Goal: Task Accomplishment & Management: Complete application form

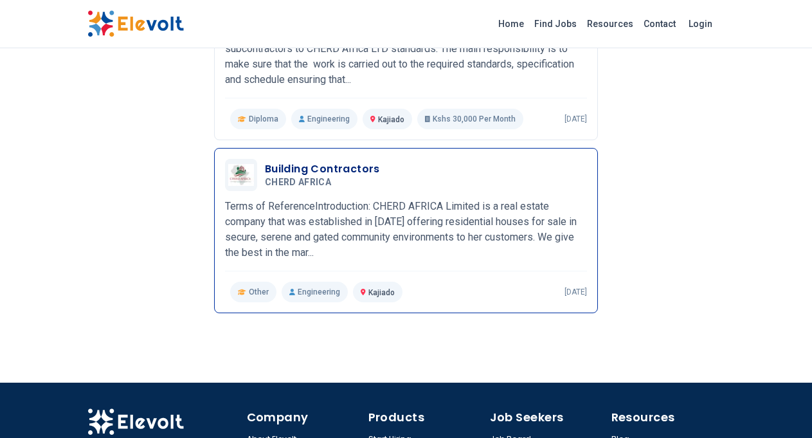
scroll to position [898, 0]
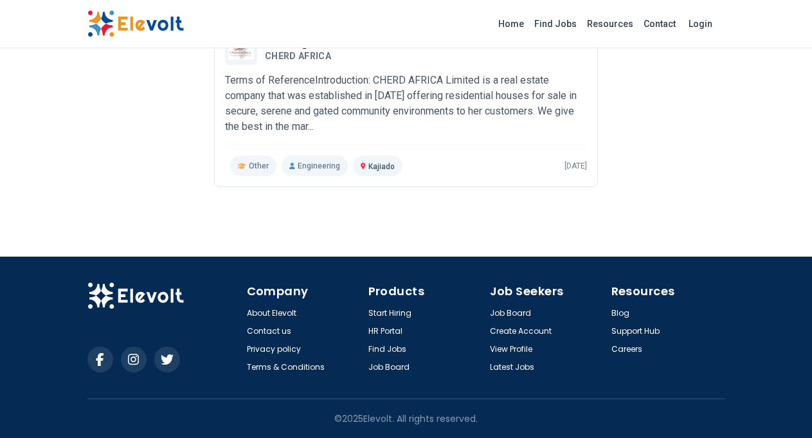
click at [508, 294] on h4 "Job Seekers" at bounding box center [547, 291] width 114 height 18
click at [511, 331] on link "Create Account" at bounding box center [522, 331] width 64 height 10
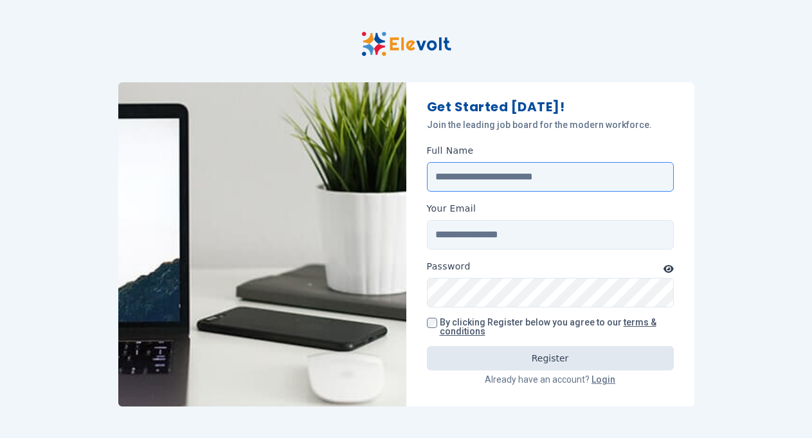
click at [479, 183] on input "Full Name" at bounding box center [550, 177] width 247 height 30
type input "**********"
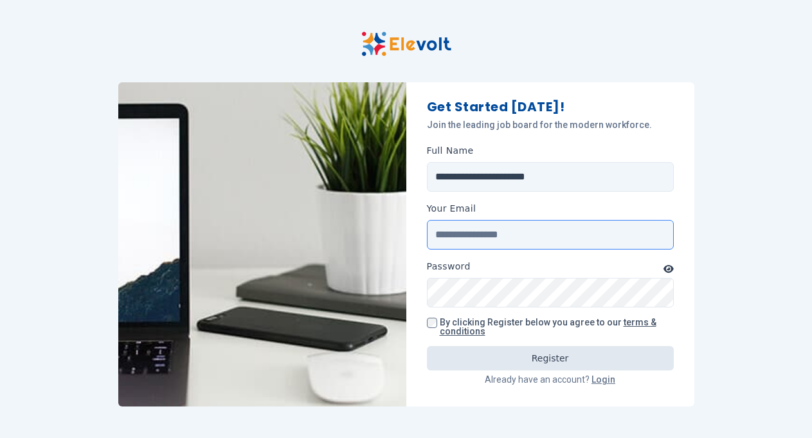
click at [479, 240] on input "Your Email" at bounding box center [550, 235] width 247 height 30
type input "**********"
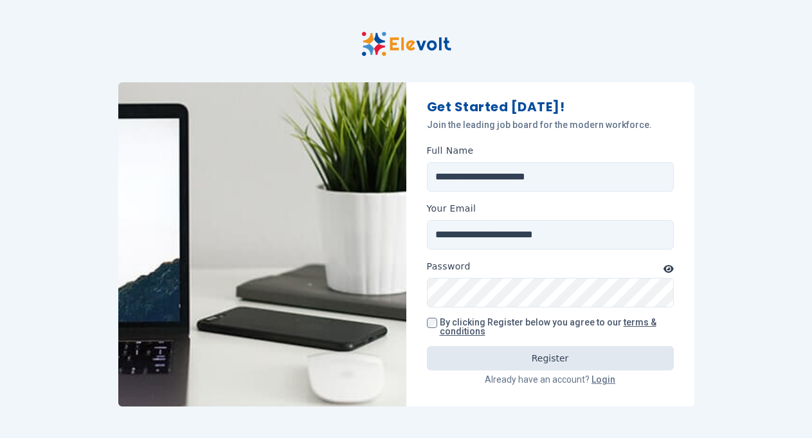
click at [670, 268] on icon "button" at bounding box center [669, 268] width 10 height 9
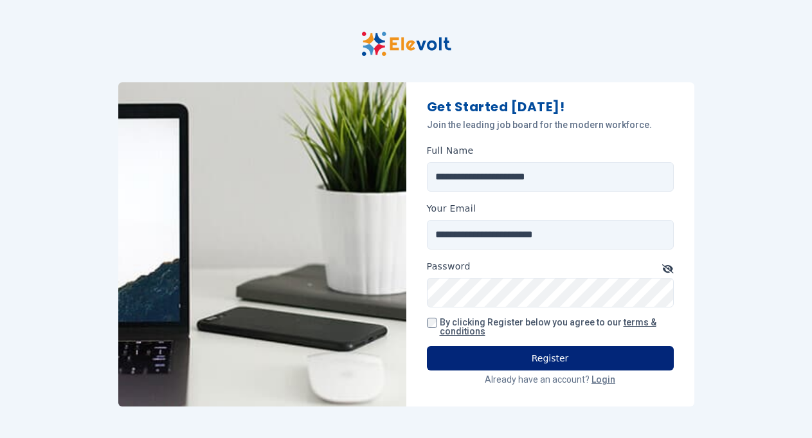
click at [544, 356] on button "Register" at bounding box center [550, 358] width 247 height 24
click at [561, 360] on button "Register" at bounding box center [550, 358] width 247 height 24
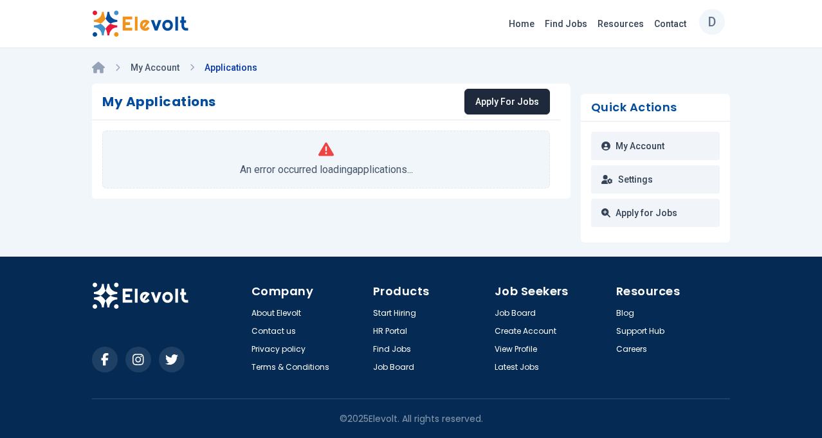
click at [508, 107] on link "Apply For Jobs" at bounding box center [507, 102] width 86 height 26
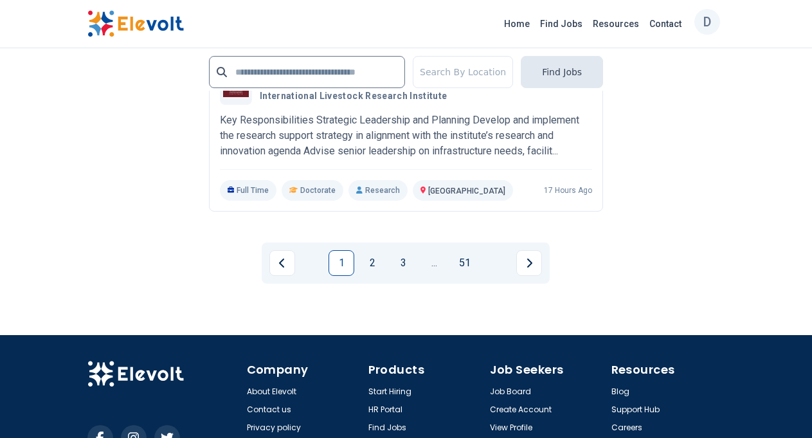
scroll to position [3152, 0]
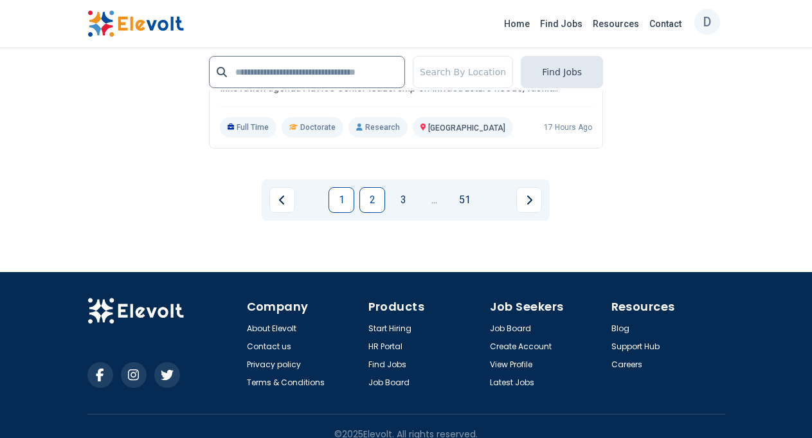
click at [370, 187] on link "2" at bounding box center [373, 200] width 26 height 26
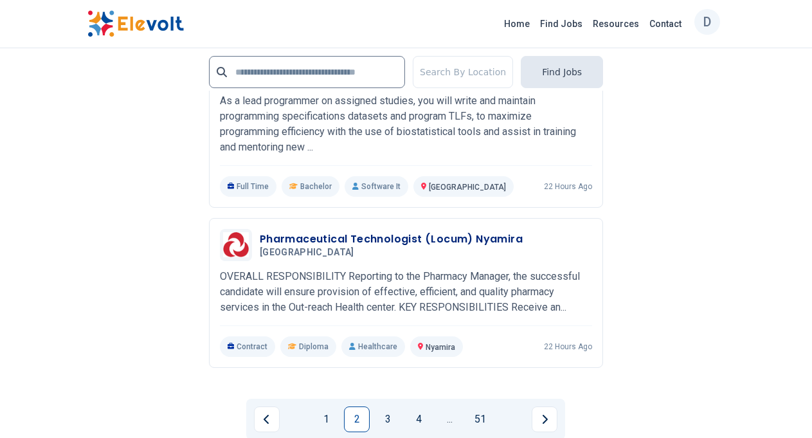
scroll to position [3216, 0]
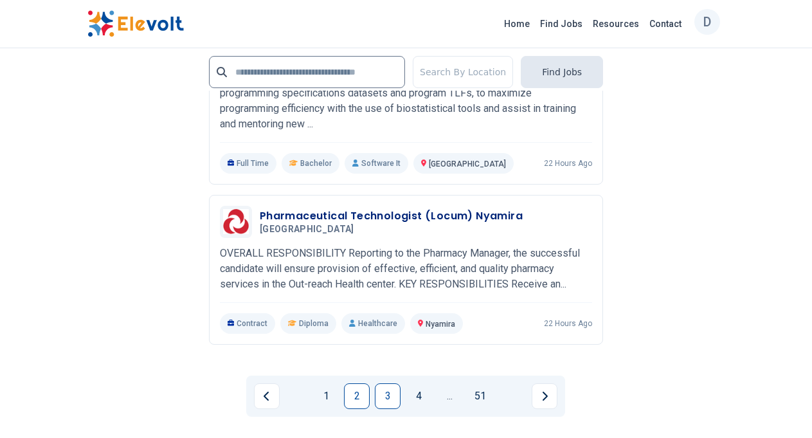
click at [385, 383] on link "3" at bounding box center [388, 396] width 26 height 26
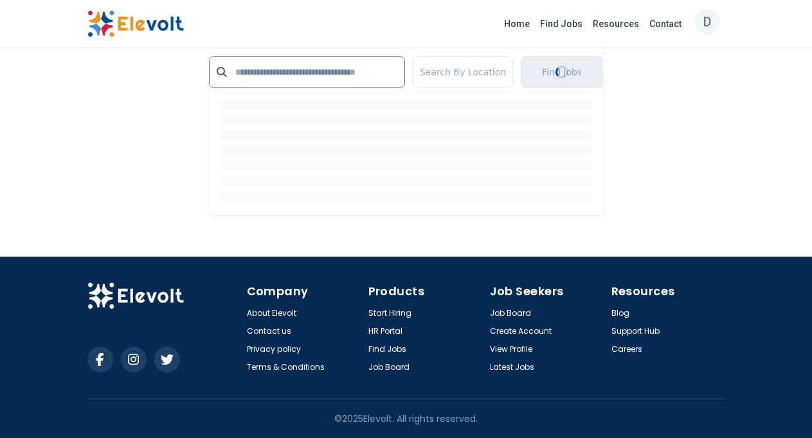
scroll to position [2064, 0]
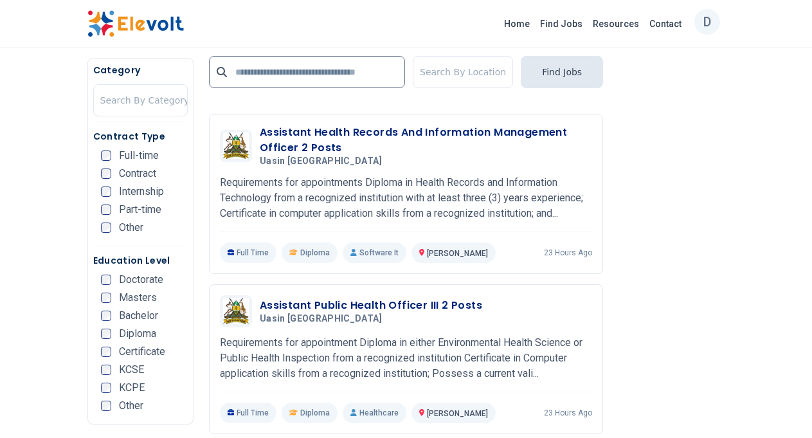
scroll to position [1415, 0]
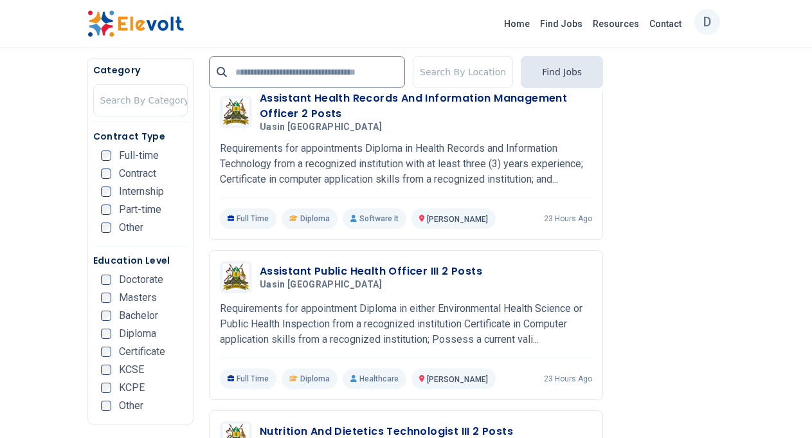
click at [178, 70] on h5 "Category" at bounding box center [140, 70] width 95 height 13
click at [165, 62] on div "Category Search By Category Contract Type Full-time Contract Internship Part-ti…" at bounding box center [140, 241] width 106 height 367
click at [152, 152] on span "Full-time" at bounding box center [139, 156] width 40 height 10
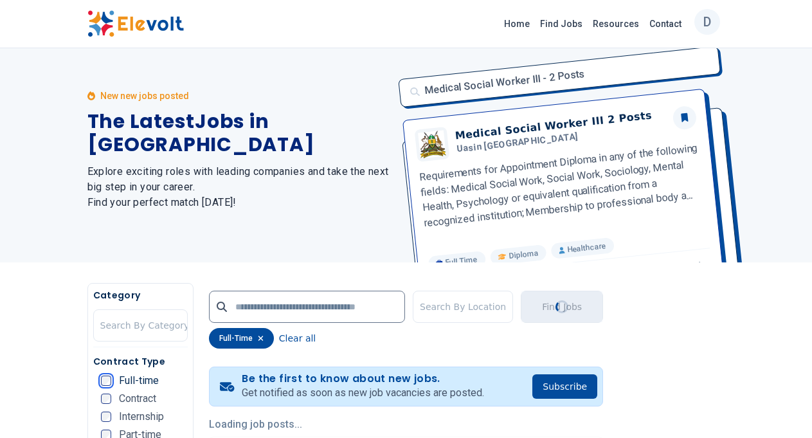
scroll to position [0, 0]
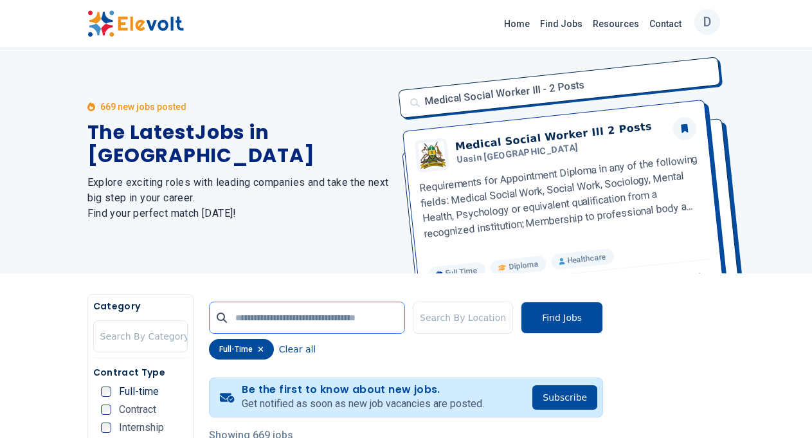
click at [271, 319] on input "text" at bounding box center [307, 318] width 196 height 32
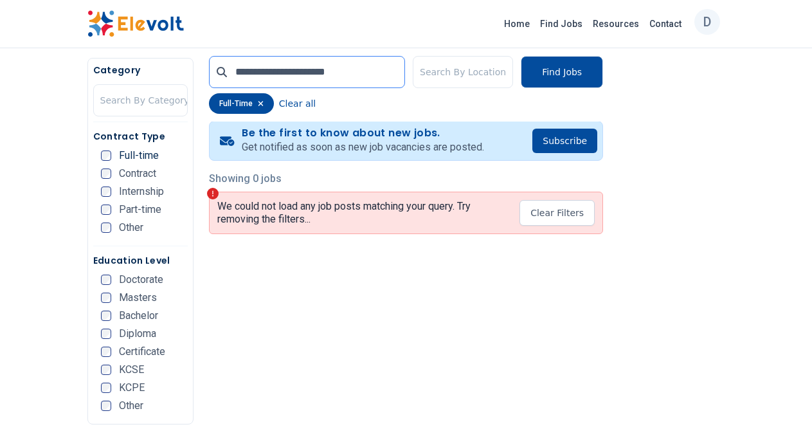
scroll to position [257, 0]
type input "**********"
click at [232, 104] on div "full-time" at bounding box center [241, 103] width 65 height 21
click at [560, 70] on button "Find Jobs" at bounding box center [562, 72] width 82 height 32
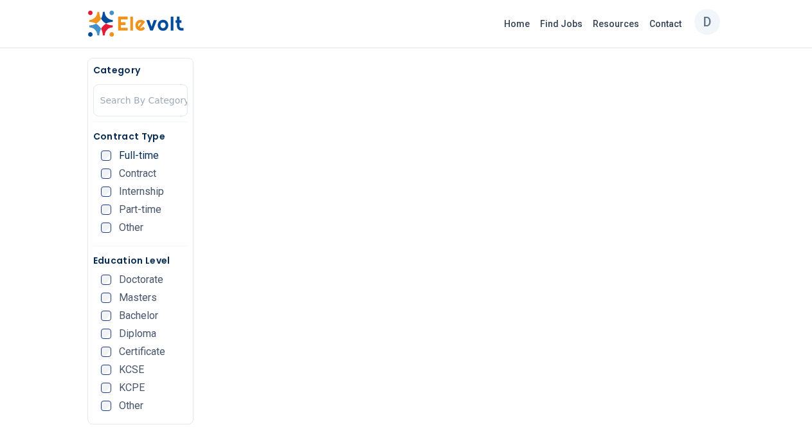
scroll to position [579, 0]
click at [137, 352] on span "Certificate" at bounding box center [142, 352] width 46 height 10
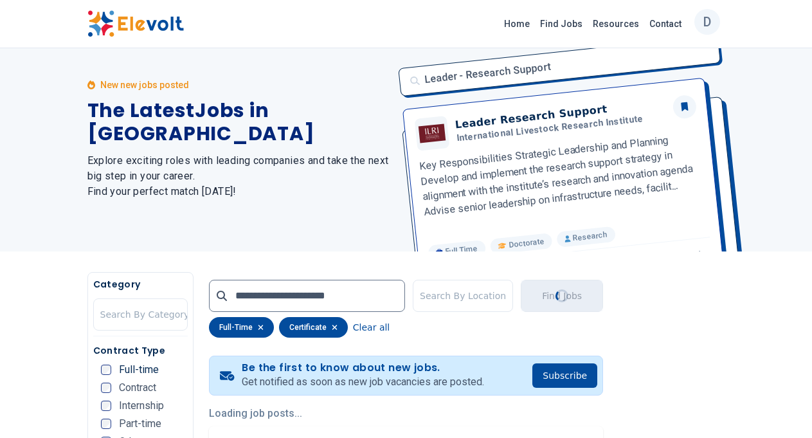
scroll to position [0, 0]
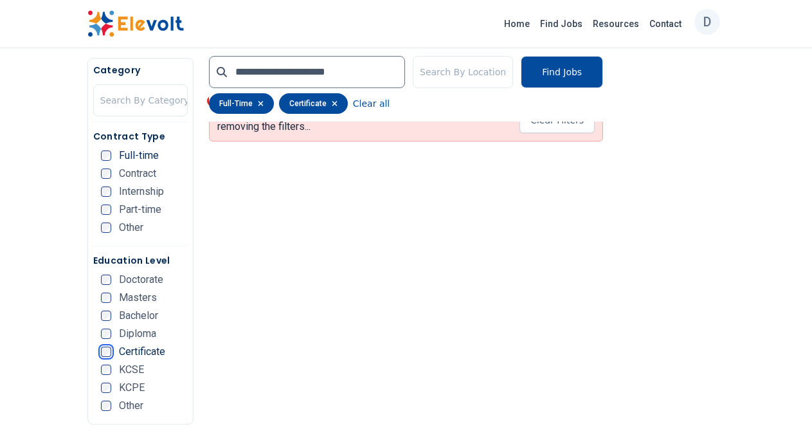
scroll to position [343, 0]
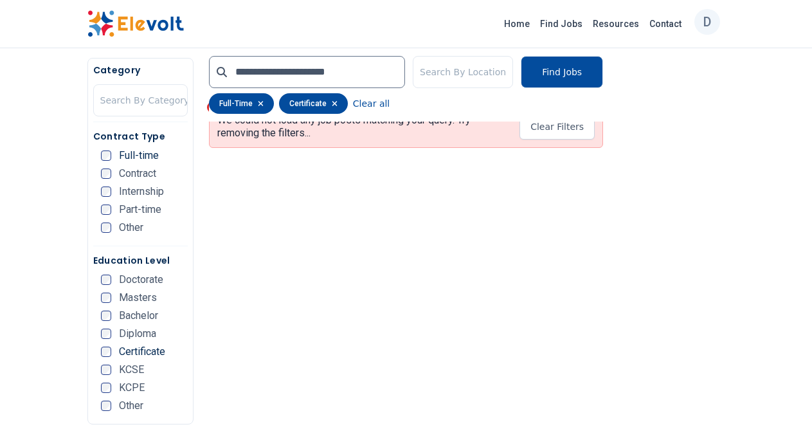
click at [223, 75] on icon at bounding box center [222, 72] width 10 height 10
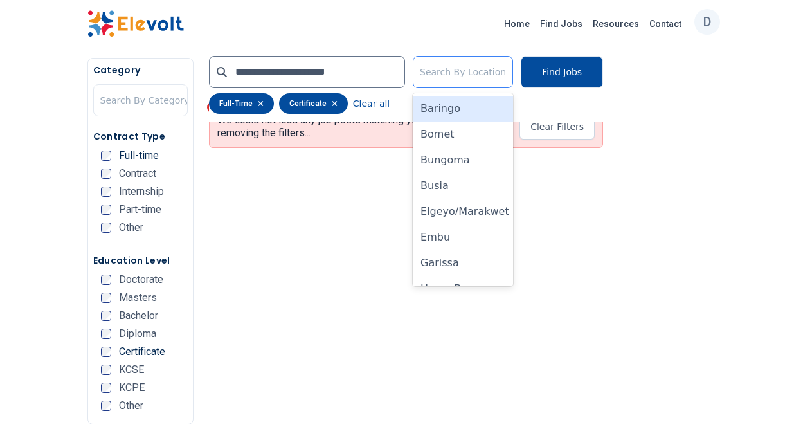
click at [476, 75] on div at bounding box center [463, 72] width 86 height 26
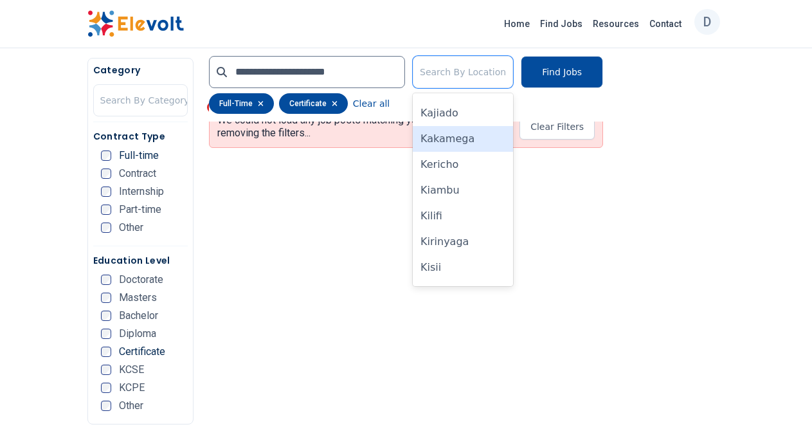
scroll to position [257, 0]
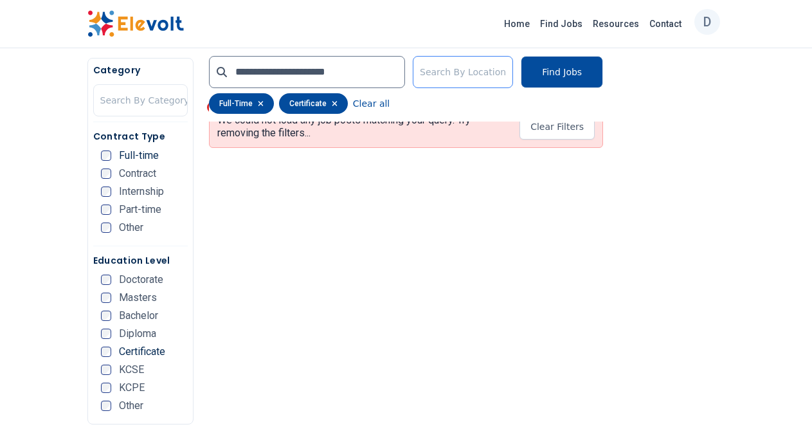
click at [438, 70] on div at bounding box center [463, 72] width 86 height 26
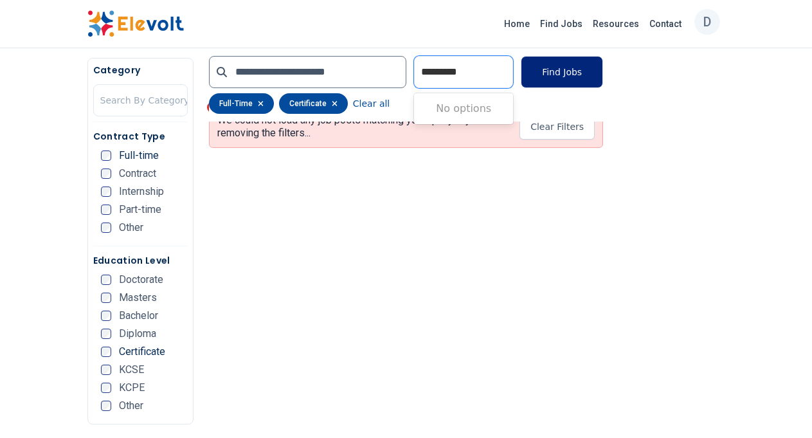
type input "*********"
click at [556, 73] on button "Find Jobs" at bounding box center [562, 72] width 82 height 32
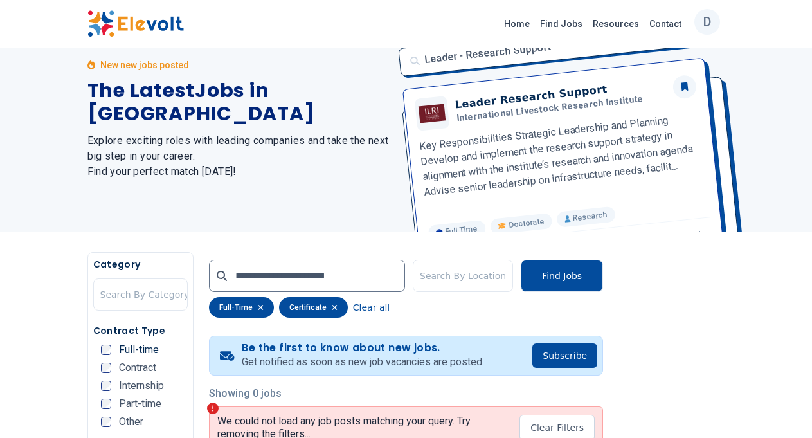
scroll to position [0, 0]
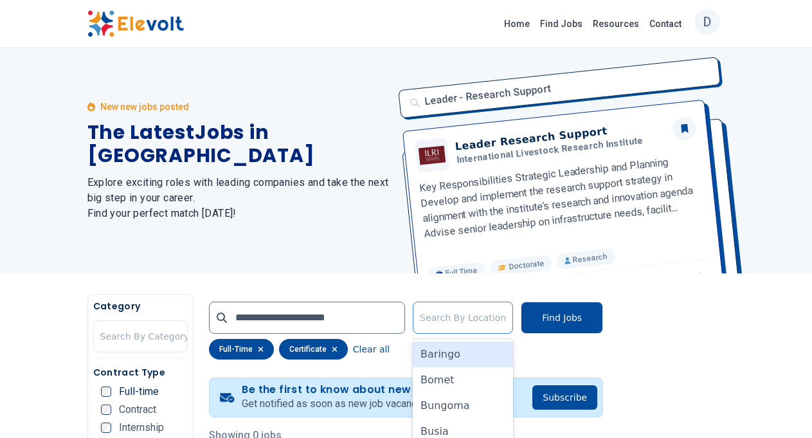
click at [472, 322] on div at bounding box center [463, 318] width 86 height 26
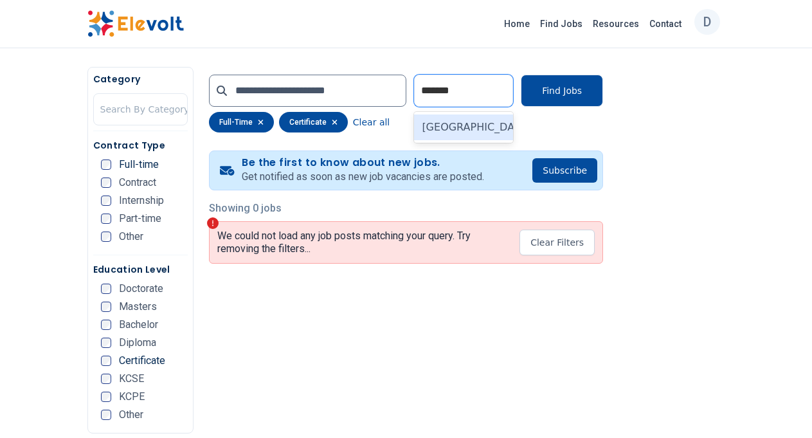
scroll to position [228, 0]
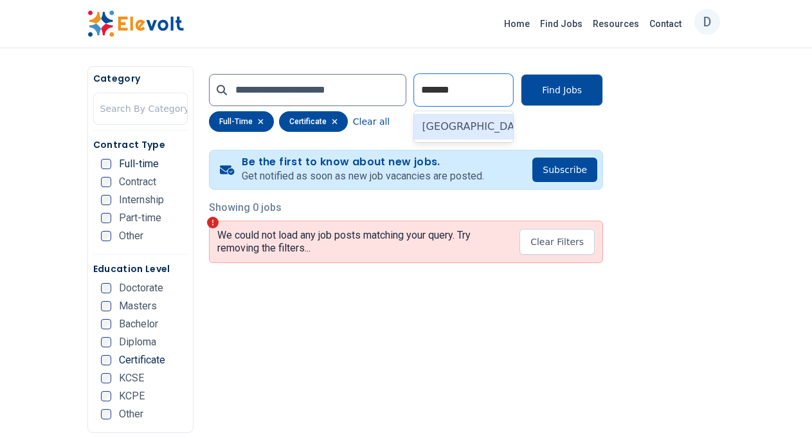
type input "*******"
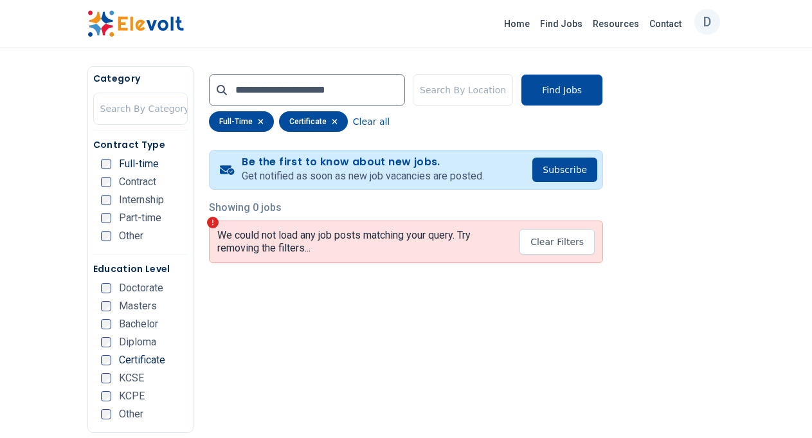
click at [324, 248] on p "We could not load any job posts matching your query. Try removing the filters..." at bounding box center [363, 242] width 292 height 26
